Goal: Information Seeking & Learning: Learn about a topic

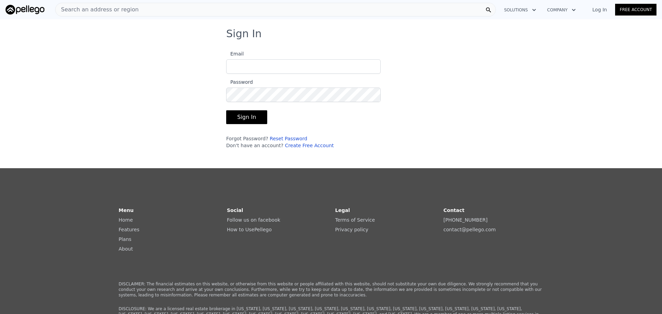
type input "[EMAIL_ADDRESS][DOMAIN_NAME]"
click at [254, 120] on button "Sign In" at bounding box center [246, 117] width 41 height 14
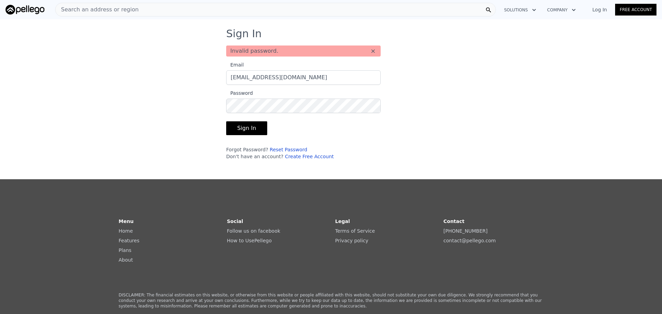
click at [247, 126] on button "Sign In" at bounding box center [246, 128] width 41 height 14
click at [226, 121] on button "Sign In" at bounding box center [246, 128] width 41 height 14
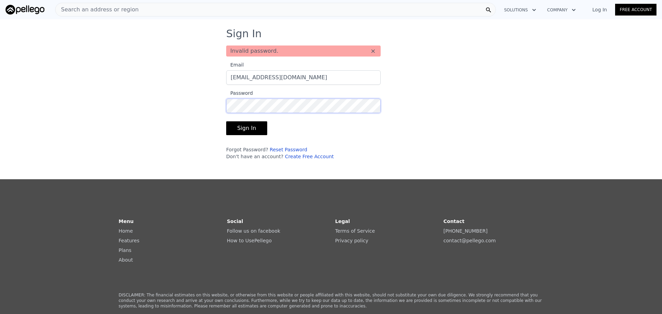
click at [226, 121] on button "Sign In" at bounding box center [246, 128] width 41 height 14
click at [383, 122] on div "Sign In Invalid password. × Email [EMAIL_ADDRESS][DOMAIN_NAME] Password Sign In…" at bounding box center [331, 97] width 232 height 138
click at [226, 121] on button "Sign In" at bounding box center [246, 128] width 41 height 14
click at [369, 143] on form "Email [EMAIL_ADDRESS][DOMAIN_NAME] Password Sign In Forgot Password? Reset Pass…" at bounding box center [303, 108] width 154 height 103
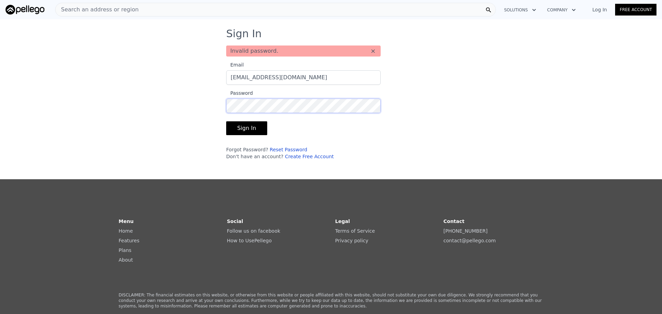
click at [226, 121] on button "Sign In" at bounding box center [246, 128] width 41 height 14
click at [297, 78] on input "[EMAIL_ADDRESS][DOMAIN_NAME]" at bounding box center [303, 77] width 154 height 14
click at [255, 129] on button "Sign In" at bounding box center [246, 128] width 41 height 14
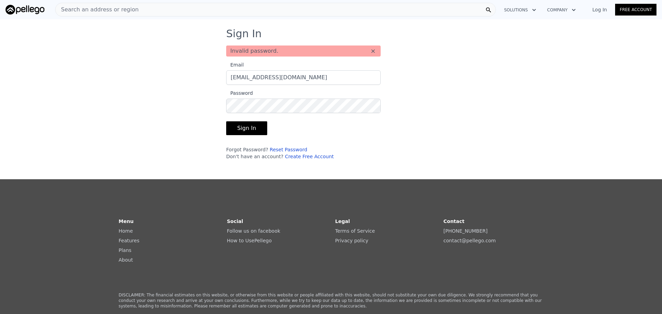
click at [606, 10] on link "Log In" at bounding box center [599, 9] width 31 height 7
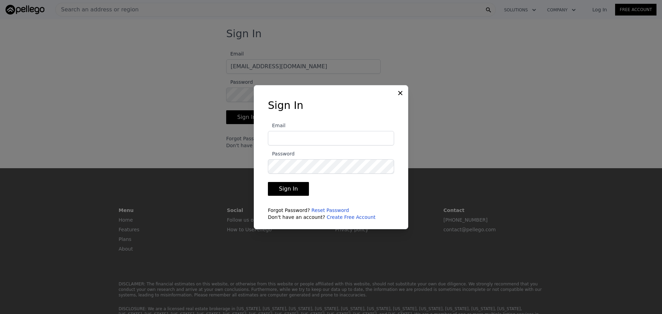
type input "[EMAIL_ADDRESS][DOMAIN_NAME]"
click at [294, 193] on button "Sign In" at bounding box center [288, 189] width 41 height 14
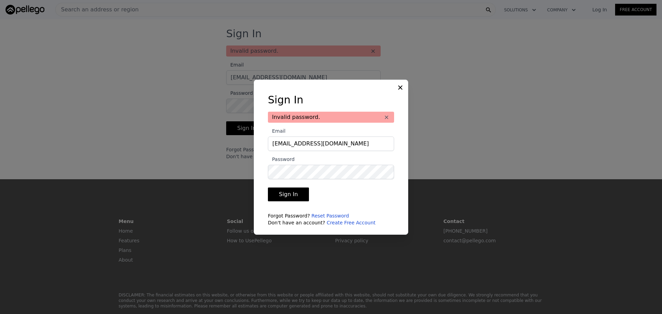
click at [286, 191] on button "Sign In" at bounding box center [288, 194] width 41 height 14
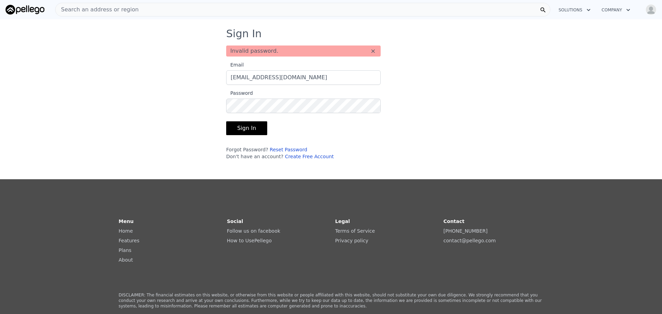
click at [572, 111] on div "Sign In Invalid password. × Email [EMAIL_ADDRESS][DOMAIN_NAME] Password Sign In…" at bounding box center [331, 97] width 662 height 138
click at [194, 111] on div "Sign In Invalid password. × Email [EMAIL_ADDRESS][DOMAIN_NAME] Password Sign In…" at bounding box center [331, 97] width 662 height 138
click at [244, 128] on button "Sign In" at bounding box center [246, 128] width 41 height 14
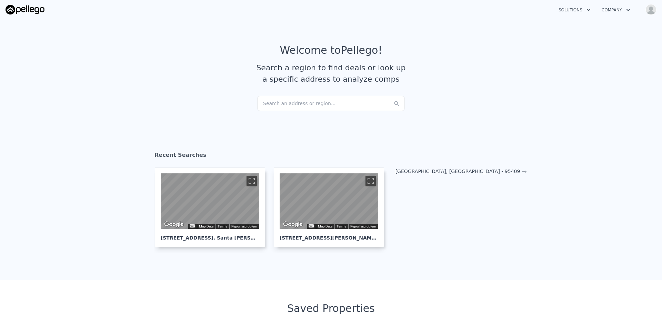
click at [297, 100] on div "Search an address or region..." at bounding box center [331, 103] width 148 height 15
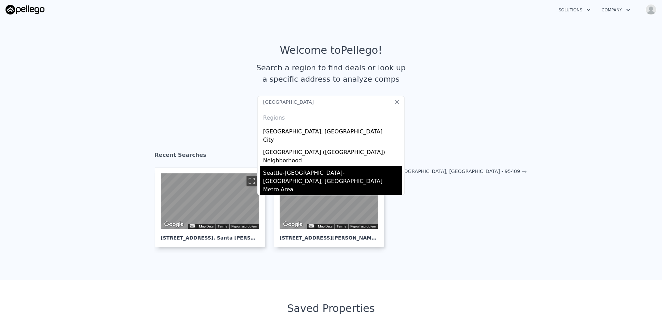
type input "[GEOGRAPHIC_DATA]"
click at [298, 166] on div "Seattle-[GEOGRAPHIC_DATA]-[GEOGRAPHIC_DATA], [GEOGRAPHIC_DATA]" at bounding box center [332, 175] width 139 height 19
